Goal: Task Accomplishment & Management: Use online tool/utility

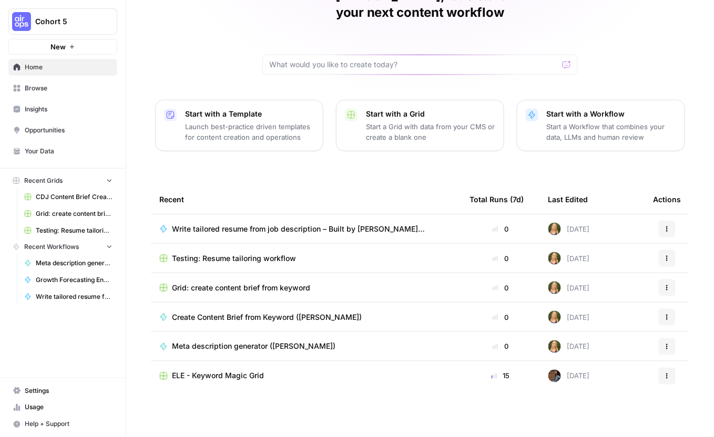
scroll to position [216, 0]
click at [670, 230] on icon "button" at bounding box center [667, 229] width 6 height 6
click at [670, 229] on icon "button" at bounding box center [667, 229] width 6 height 6
click at [79, 34] on button "Cohort 5" at bounding box center [62, 21] width 109 height 26
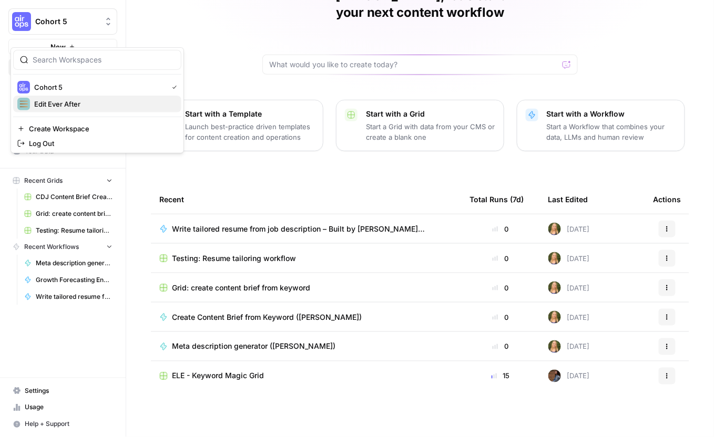
click at [81, 109] on span "Edit Ever After" at bounding box center [103, 104] width 139 height 11
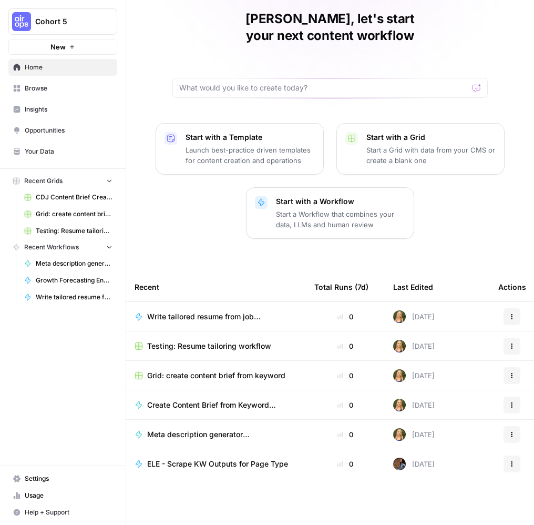
scroll to position [209, 0]
click at [233, 406] on span "Create Content Brief from Keyword ([PERSON_NAME])" at bounding box center [218, 405] width 142 height 11
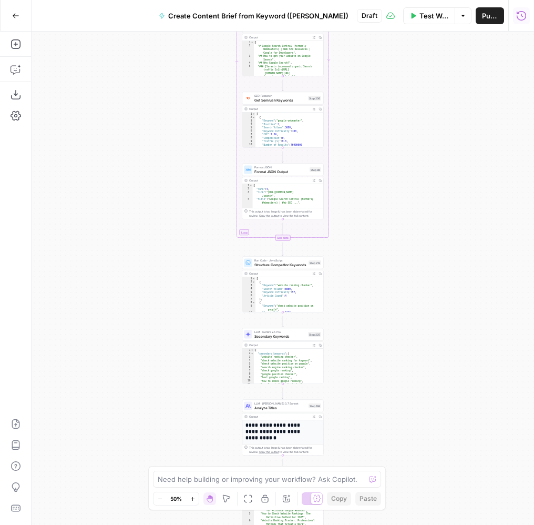
click at [519, 17] on icon "button" at bounding box center [521, 16] width 11 height 11
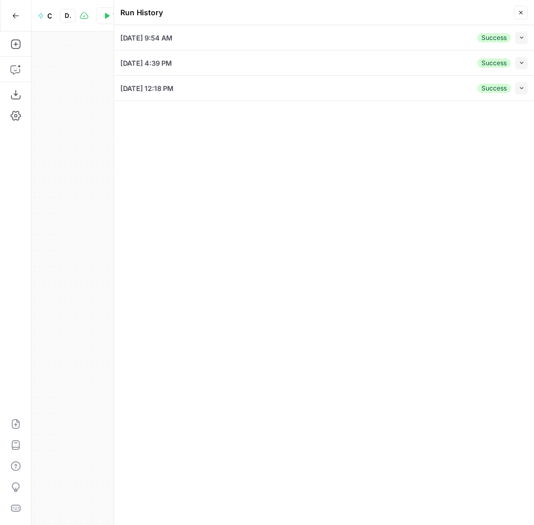
click at [517, 12] on button "Close" at bounding box center [521, 13] width 14 height 14
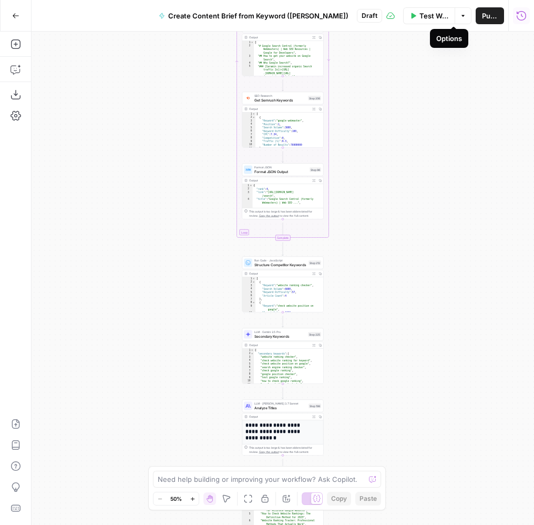
click at [460, 17] on icon "button" at bounding box center [463, 16] width 6 height 6
